Goal: Information Seeking & Learning: Learn about a topic

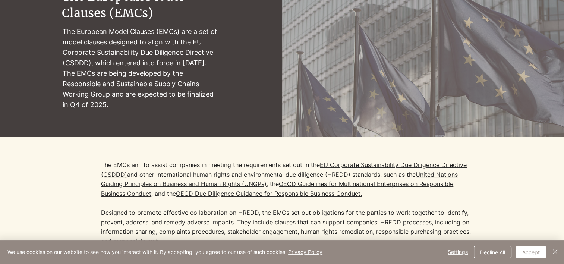
scroll to position [102, 0]
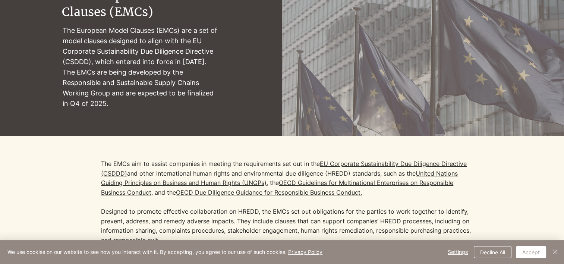
drag, startPoint x: 133, startPoint y: 105, endPoint x: 68, endPoint y: 28, distance: 101.5
click at [68, 28] on p "The European Model Clauses (EMCs) are a set of model clauses designed to align …" at bounding box center [142, 67] width 158 height 84
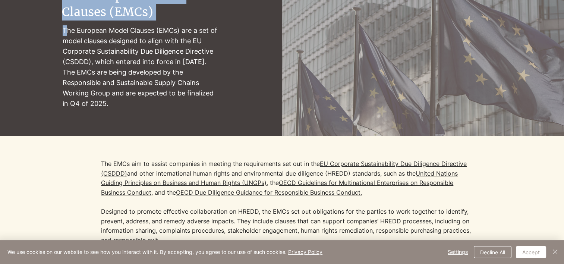
drag, startPoint x: 68, startPoint y: 28, endPoint x: 131, endPoint y: 113, distance: 106.6
click at [131, 113] on div "The European Model Clauses (EMCs) The [DEMOGRAPHIC_DATA] Model Clauses (EMCs) a…" at bounding box center [141, 48] width 158 height 143
click at [131, 113] on div "main content" at bounding box center [141, 48] width 158 height 143
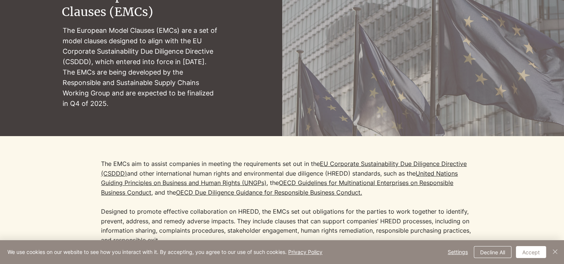
click at [97, 137] on div at bounding box center [282, 219] width 564 height 167
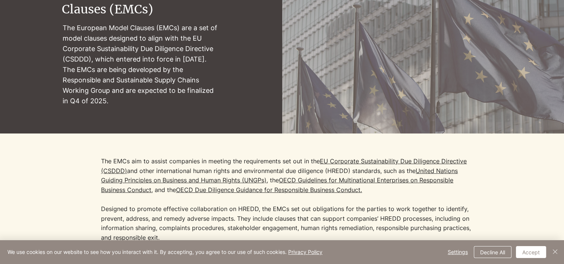
scroll to position [0, 0]
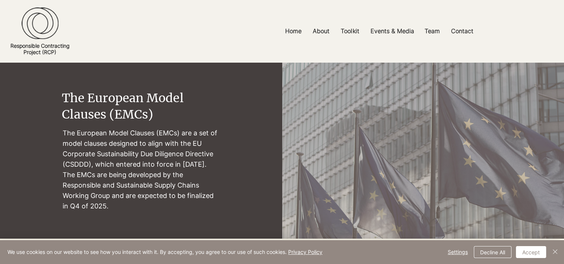
click at [204, 113] on h2 "The European Model Clauses (EMCs)" at bounding box center [141, 107] width 158 height 34
click at [220, 111] on div "main content" at bounding box center [282, 150] width 564 height 176
